Goal: Go to known website: Access a specific website the user already knows

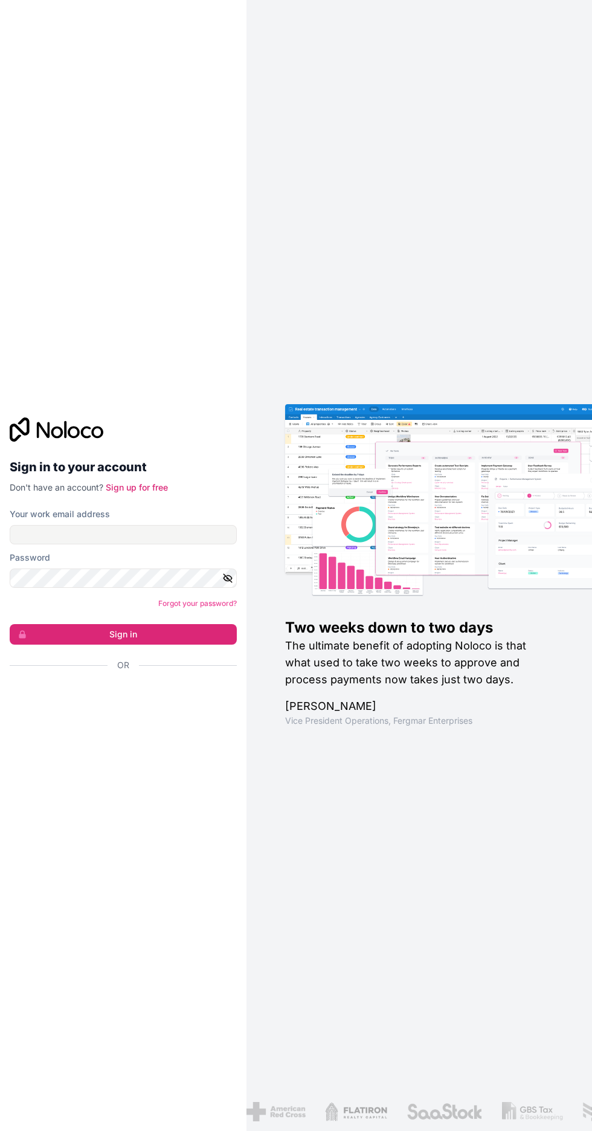
click at [65, 711] on iframe at bounding box center [123, 697] width 239 height 27
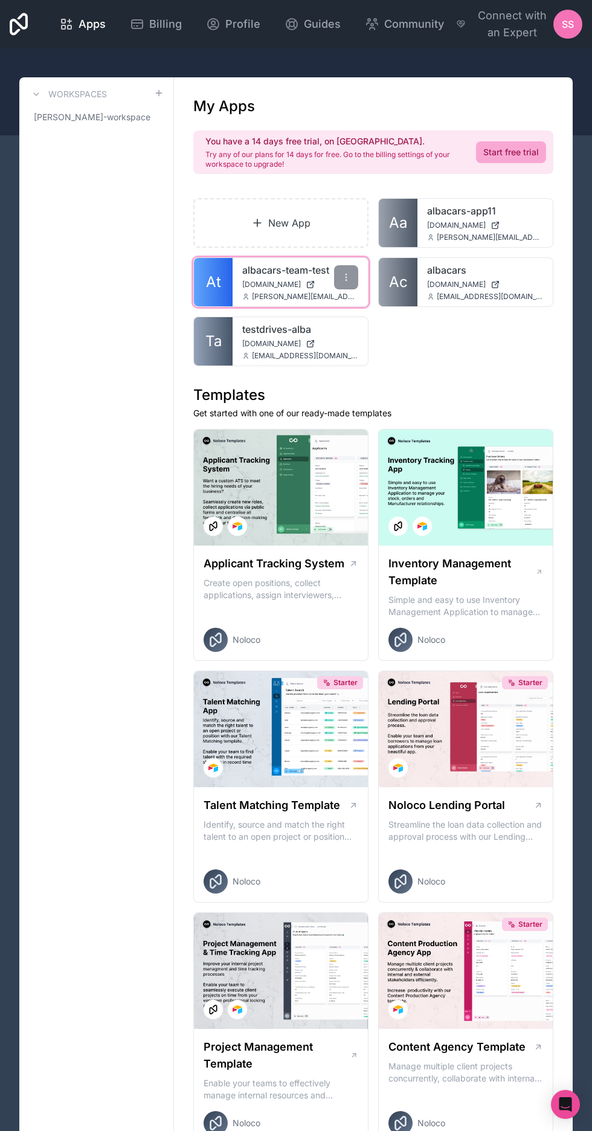
click at [264, 270] on link "albacars-team-test" at bounding box center [300, 270] width 116 height 14
click at [266, 270] on link "albacars-team-test" at bounding box center [300, 270] width 116 height 14
